Goal: Transaction & Acquisition: Purchase product/service

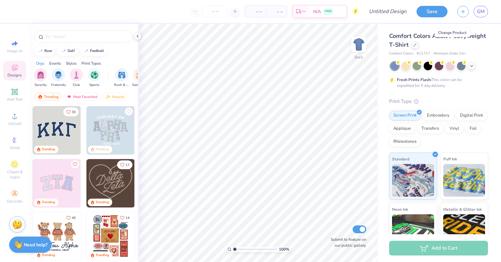
click at [416, 44] on icon at bounding box center [415, 45] width 3 height 3
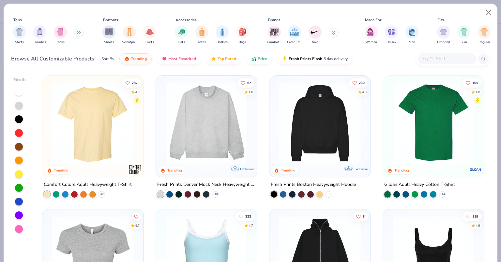
click at [241, 37] on div "filter for Bags" at bounding box center [242, 31] width 13 height 13
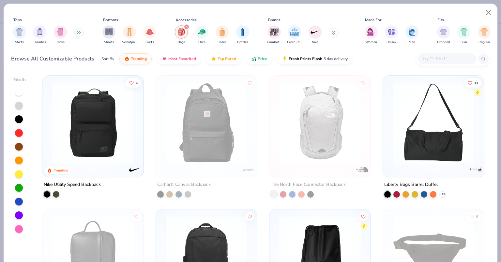
click at [186, 26] on icon "filter for Bags" at bounding box center [186, 26] width 3 height 3
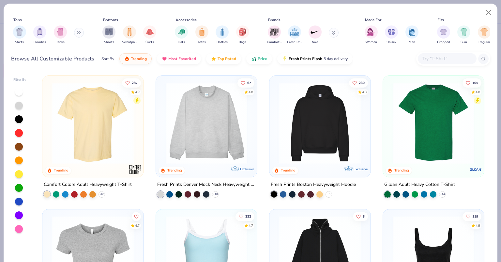
click at [204, 34] on img "filter for Totes" at bounding box center [201, 32] width 7 height 8
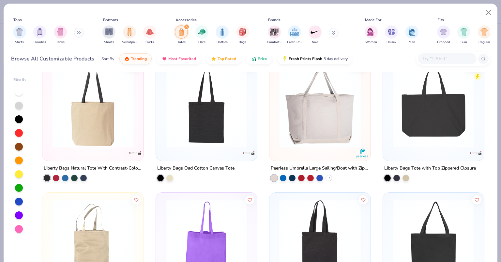
scroll to position [181, 0]
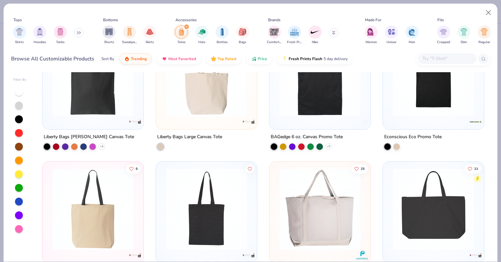
click at [220, 83] on img at bounding box center [206, 76] width 88 height 82
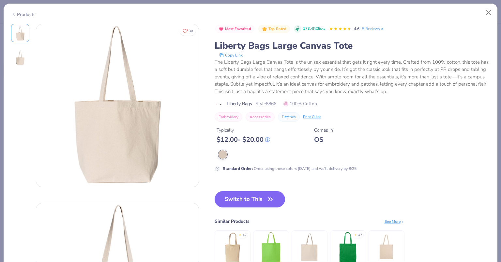
click at [256, 203] on button "Switch to This" at bounding box center [250, 199] width 71 height 16
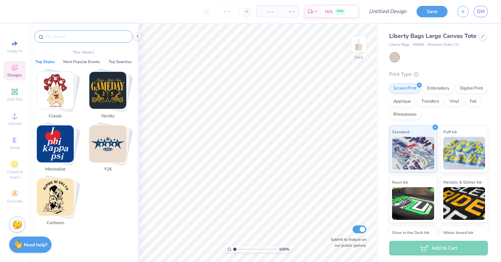
click at [59, 34] on input "text" at bounding box center [87, 36] width 84 height 7
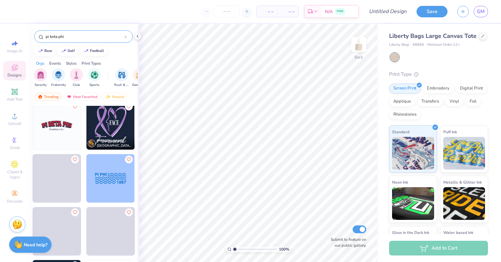
scroll to position [218, 0]
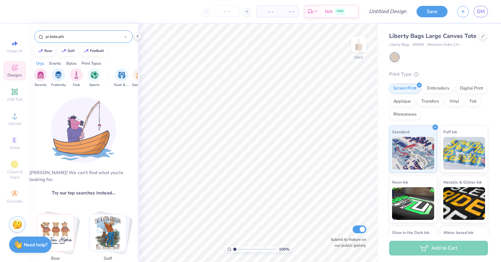
type input "pi beta phi"
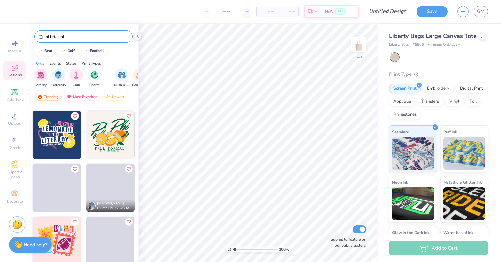
scroll to position [472, 0]
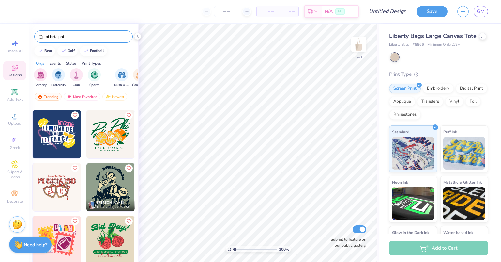
click at [17, 198] on span "Decorate" at bounding box center [15, 200] width 16 height 5
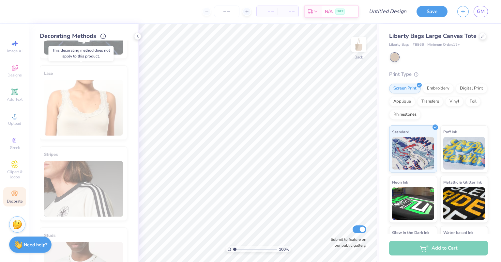
scroll to position [324, 0]
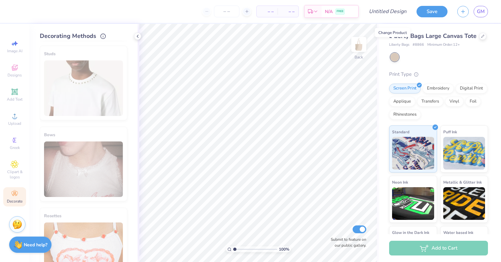
click at [481, 38] on icon at bounding box center [482, 36] width 3 height 3
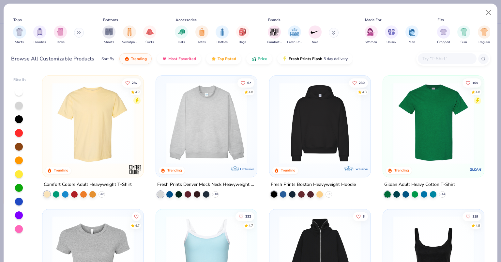
click at [181, 35] on div "filter for Hats" at bounding box center [181, 31] width 13 height 13
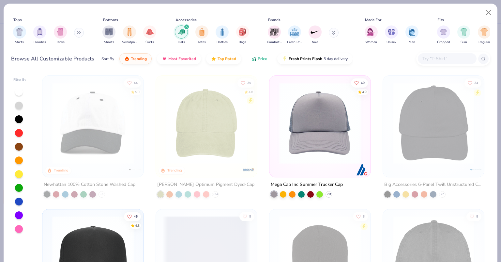
click at [261, 58] on span "Price" at bounding box center [262, 58] width 9 height 5
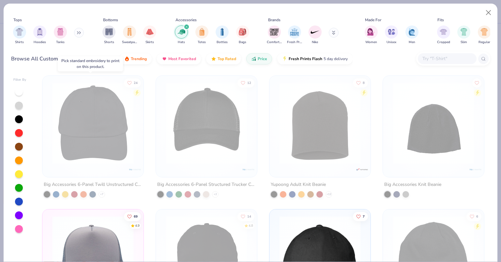
click at [122, 137] on img at bounding box center [93, 123] width 88 height 82
click at [116, 134] on img at bounding box center [93, 123] width 88 height 82
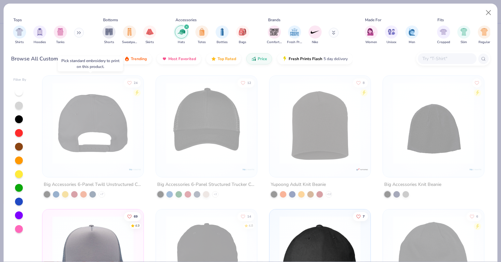
click at [116, 134] on img at bounding box center [93, 123] width 88 height 82
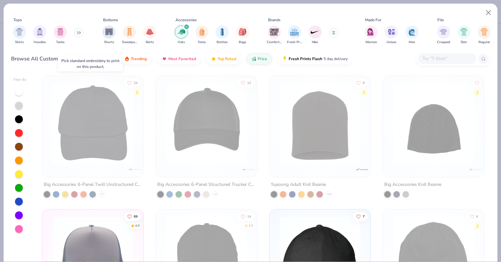
click at [49, 134] on img at bounding box center [5, 123] width 88 height 82
click at [98, 161] on img at bounding box center [93, 123] width 88 height 82
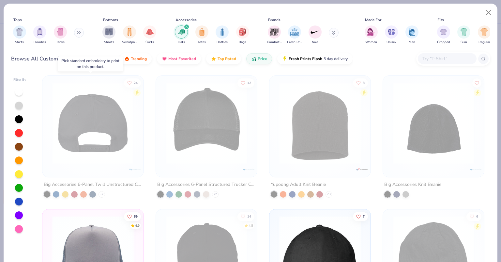
click at [98, 161] on img at bounding box center [93, 123] width 88 height 82
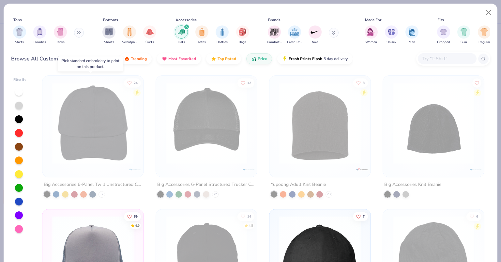
click at [98, 161] on div at bounding box center [5, 123] width 264 height 82
click at [98, 161] on img at bounding box center [93, 123] width 88 height 82
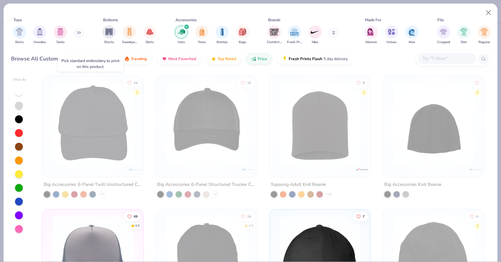
click at [98, 161] on img at bounding box center [93, 123] width 88 height 82
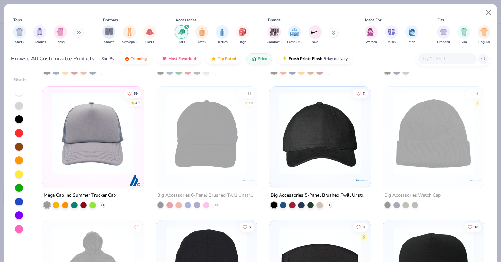
scroll to position [123, 0]
click at [106, 129] on div "24 Big Accessories 6-Panel Twill Unstructured Cap + 7 12 Big Accessories 6-Pane…" at bounding box center [263, 166] width 454 height 189
click at [106, 129] on img at bounding box center [93, 134] width 88 height 82
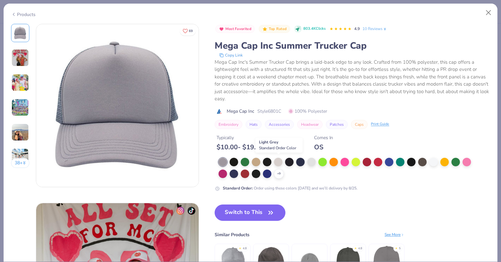
click at [281, 162] on div at bounding box center [278, 162] width 8 height 8
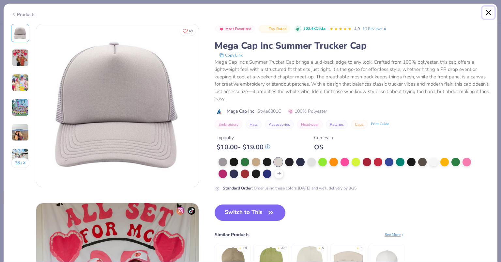
click at [486, 12] on button "Close" at bounding box center [488, 13] width 12 height 12
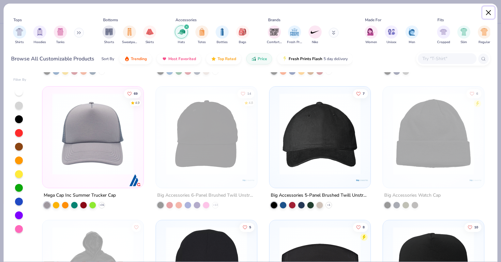
click at [486, 10] on button "Close" at bounding box center [488, 13] width 12 height 12
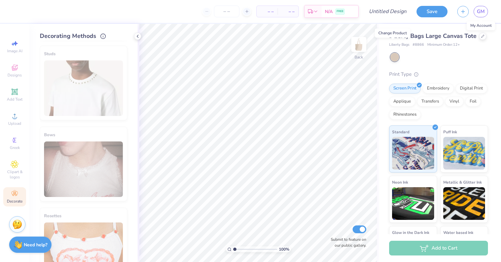
click at [477, 13] on span "GM" at bounding box center [481, 12] width 8 height 8
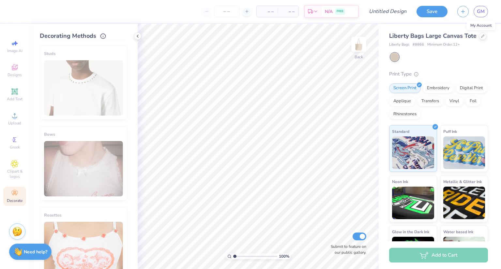
scroll to position [40, 0]
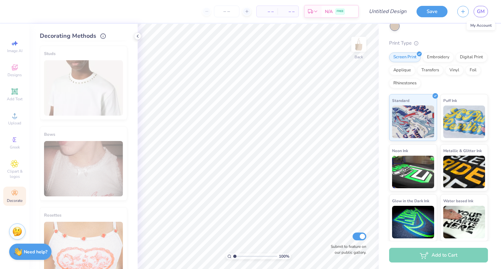
click at [419, 255] on div "Add to Cart" at bounding box center [438, 255] width 99 height 15
click at [14, 177] on span "Clipart & logos" at bounding box center [14, 174] width 23 height 10
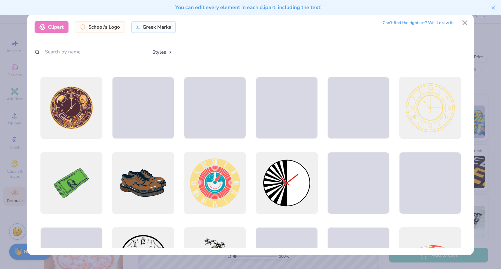
click at [170, 55] on button "Styles" at bounding box center [162, 52] width 34 height 12
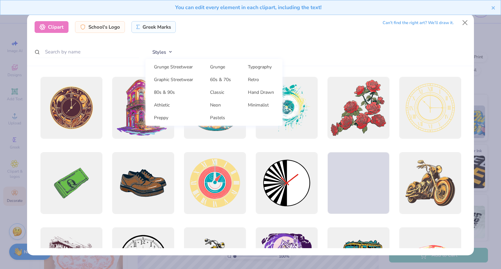
click at [231, 77] on link "60s & 70s" at bounding box center [220, 79] width 33 height 11
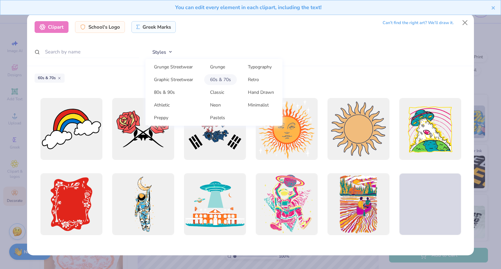
scroll to position [665, 0]
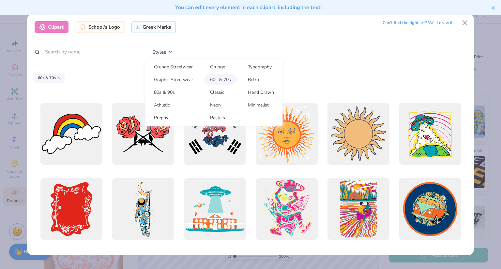
click at [355, 156] on div at bounding box center [358, 134] width 62 height 62
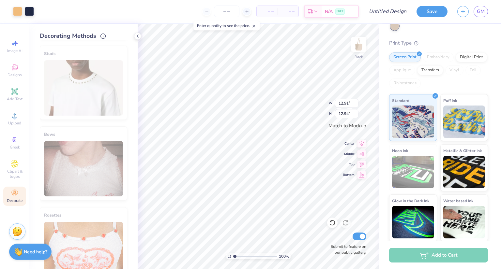
type input "7.19"
type input "7.21"
click at [411, 260] on div "Add to Cart" at bounding box center [438, 255] width 99 height 15
click at [430, 9] on button "Save" at bounding box center [432, 11] width 31 height 11
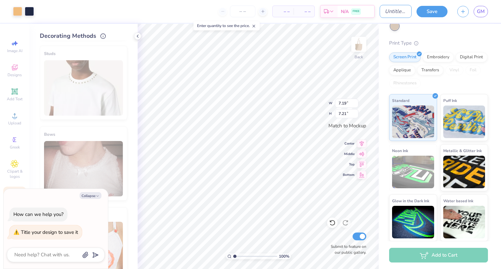
type textarea "x"
click at [388, 10] on input "Design Title" at bounding box center [396, 11] width 32 height 13
type input "f"
type textarea "x"
type input "fi"
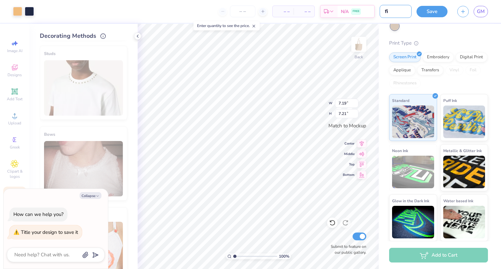
type textarea "x"
type input "fin"
type textarea "x"
type input "fi"
type textarea "x"
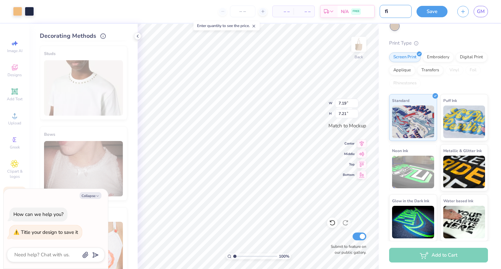
type input "f"
type textarea "x"
type input "t"
type textarea "x"
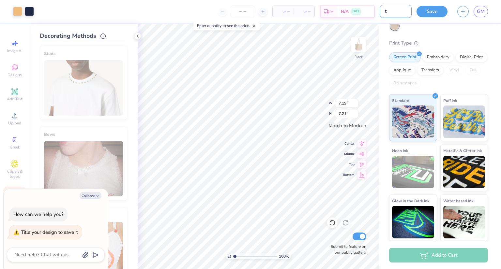
type input "to"
type textarea "x"
type input "tot"
type textarea "x"
type input "tote"
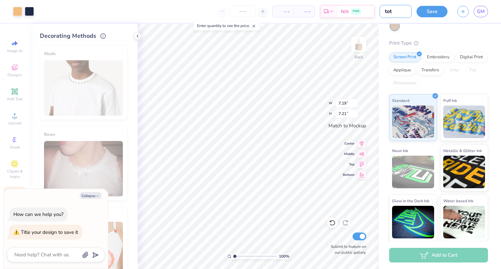
type textarea "x"
type input "tote"
click at [435, 16] on button "Save" at bounding box center [432, 11] width 31 height 11
click at [475, 12] on link "GM" at bounding box center [481, 11] width 14 height 11
type textarea "x"
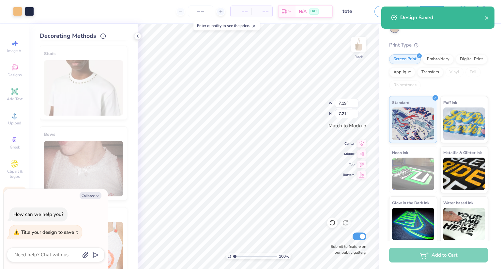
scroll to position [51, 0]
